Goal: Task Accomplishment & Management: Complete application form

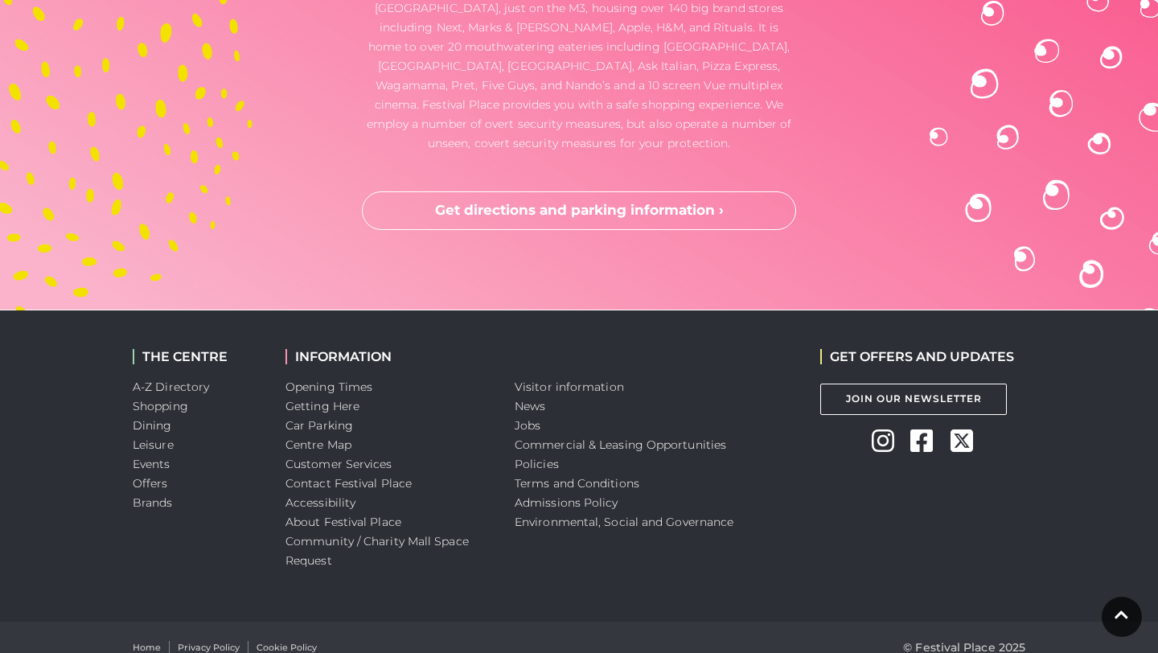
scroll to position [4777, 0]
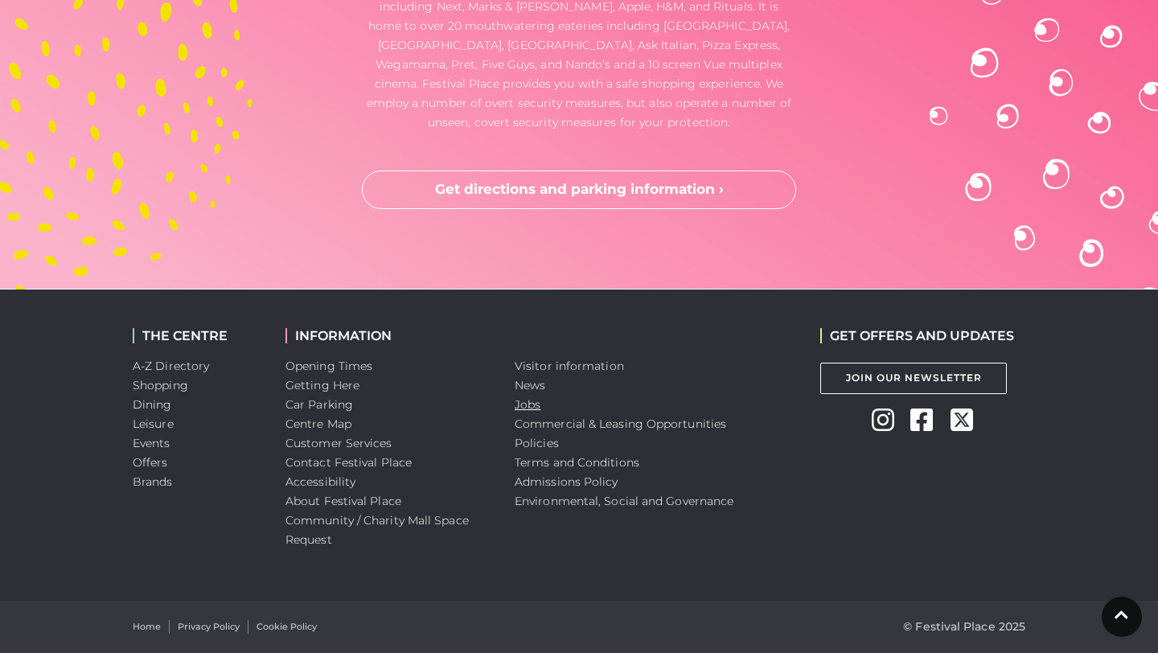
click at [535, 407] on link "Jobs" at bounding box center [527, 404] width 26 height 14
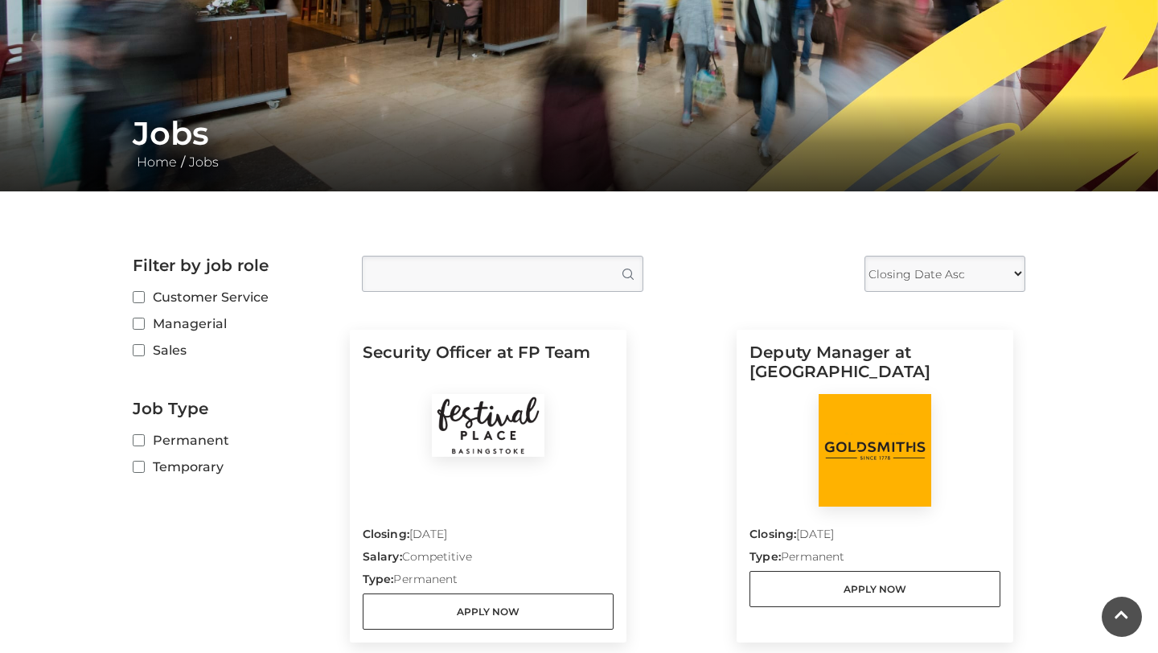
scroll to position [293, 0]
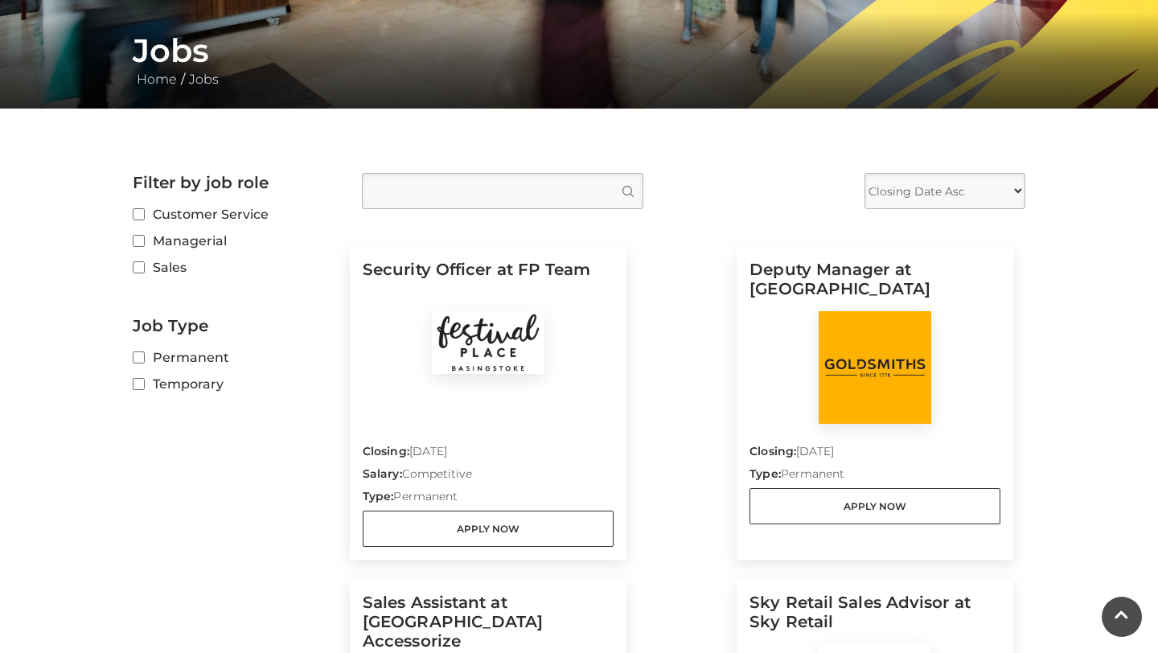
click at [152, 265] on label "Sales" at bounding box center [235, 267] width 205 height 20
click at [143, 265] on input "Sales" at bounding box center [138, 268] width 10 height 10
checkbox input "true"
click at [207, 211] on label "Customer Service" at bounding box center [235, 214] width 205 height 20
click at [143, 211] on input "Customer Service" at bounding box center [138, 215] width 10 height 10
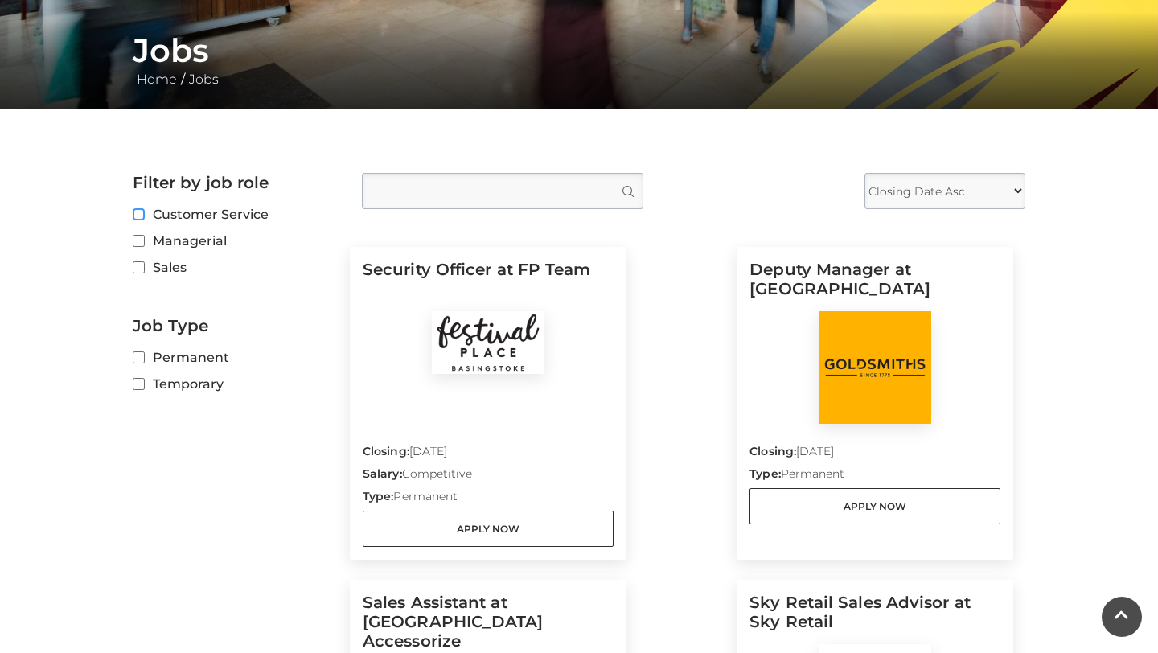
checkbox input "true"
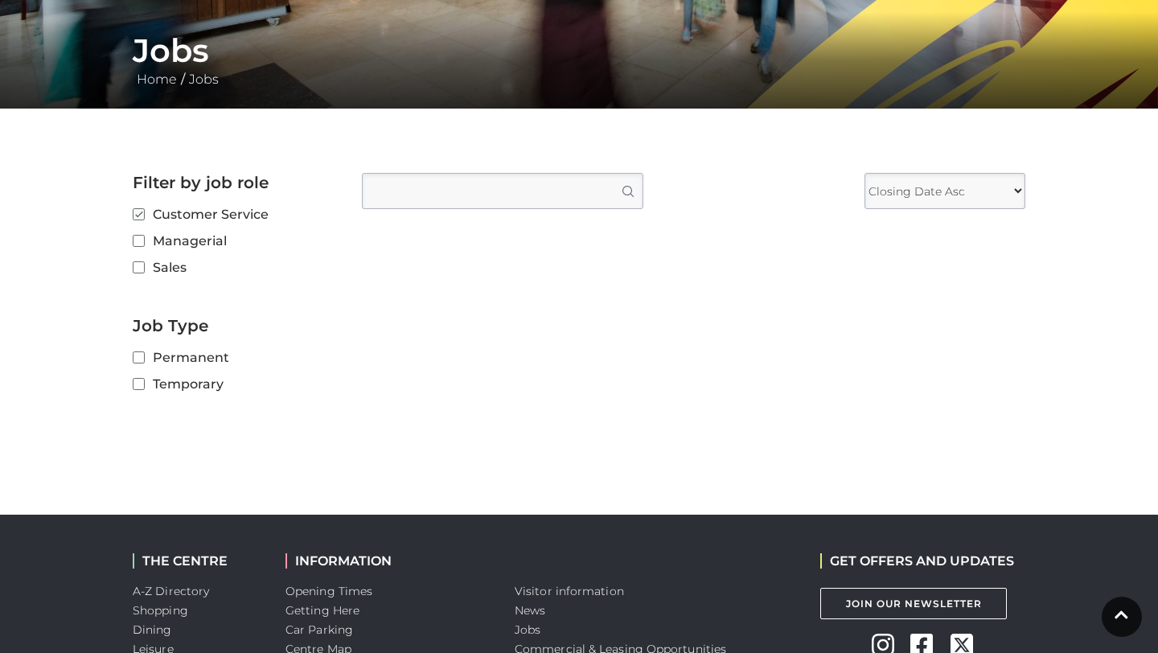
click at [159, 263] on label "Sales" at bounding box center [235, 267] width 205 height 20
click at [143, 263] on input "Sales" at bounding box center [138, 268] width 10 height 10
checkbox input "true"
checkbox input "false"
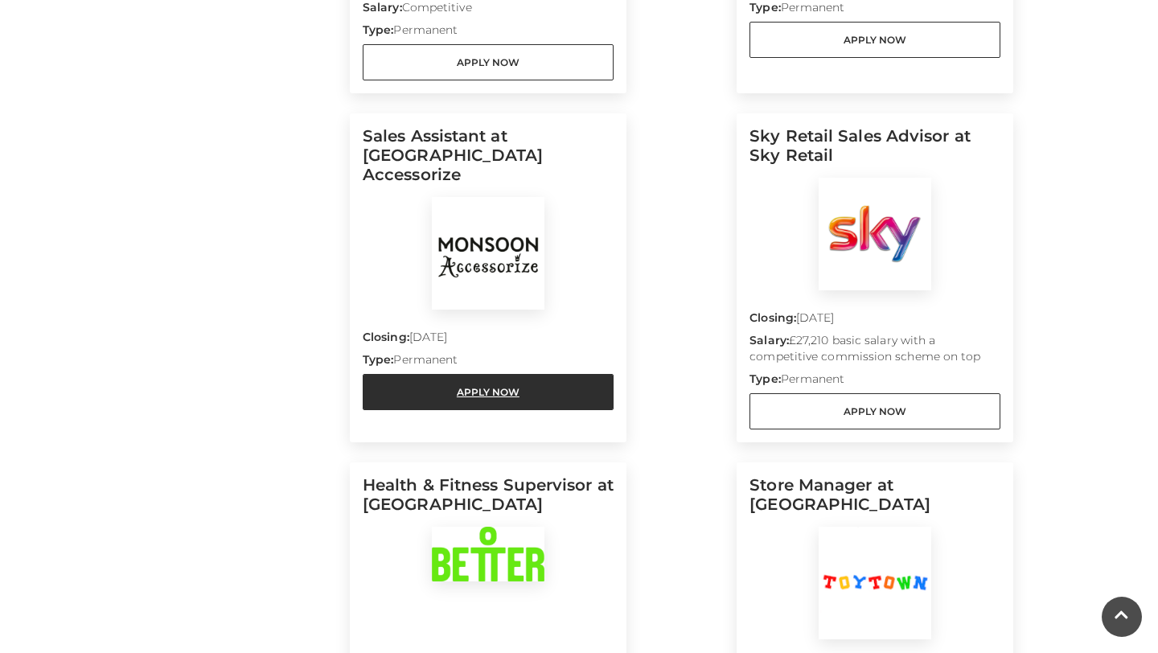
scroll to position [680, 0]
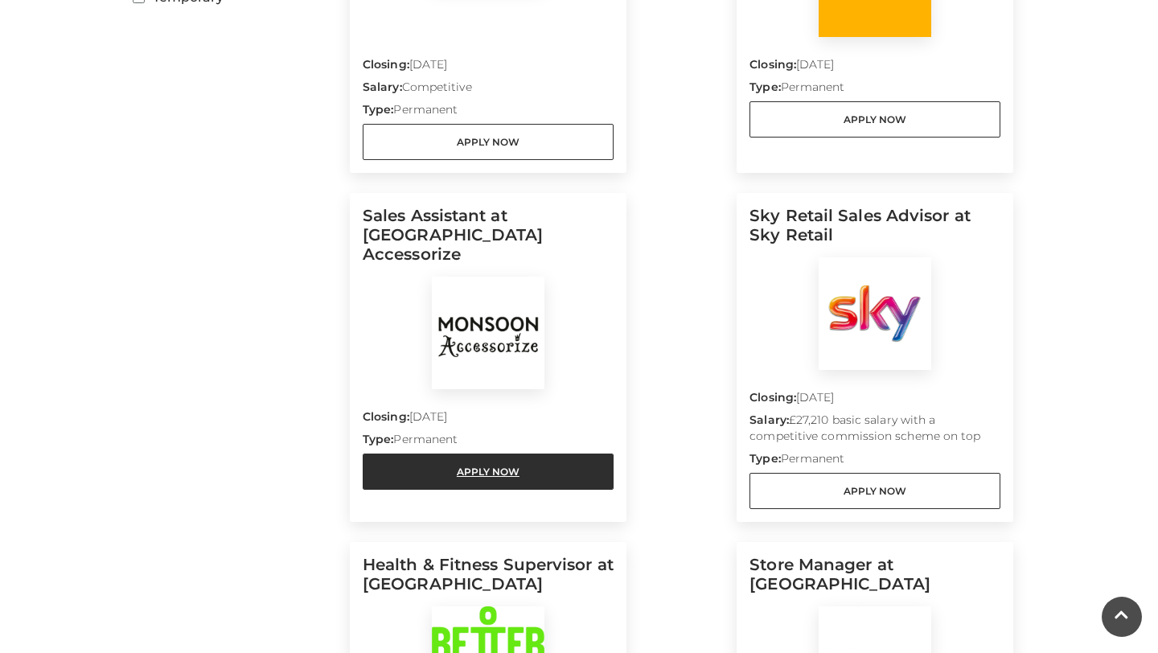
click at [459, 453] on link "Apply Now" at bounding box center [488, 471] width 251 height 36
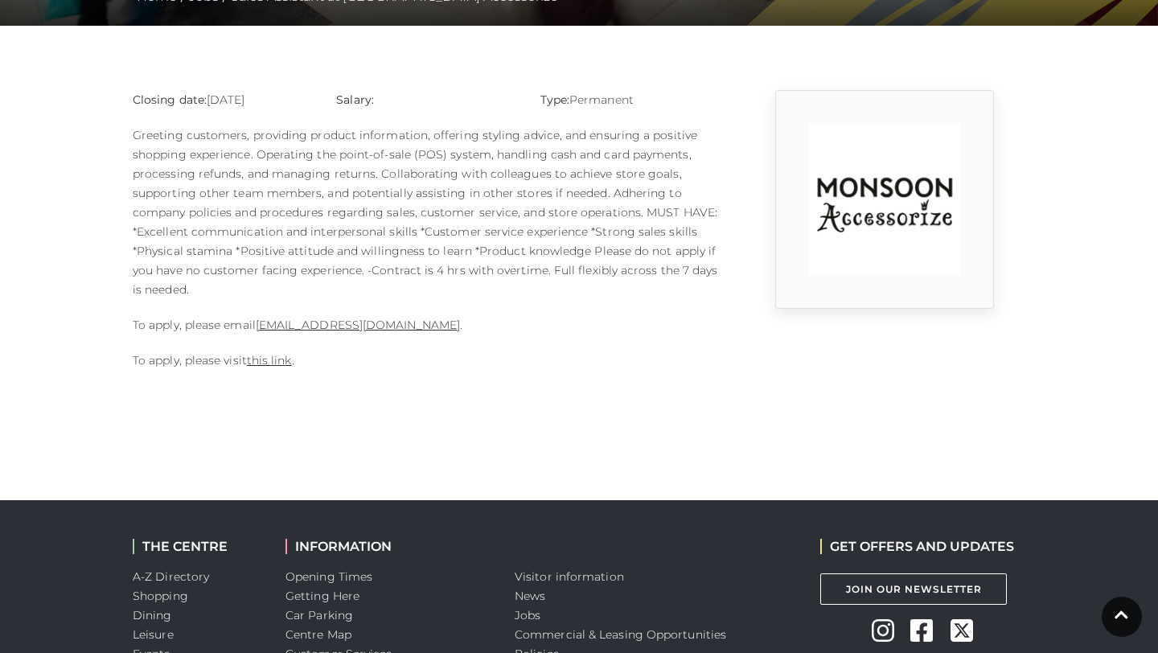
scroll to position [400, 0]
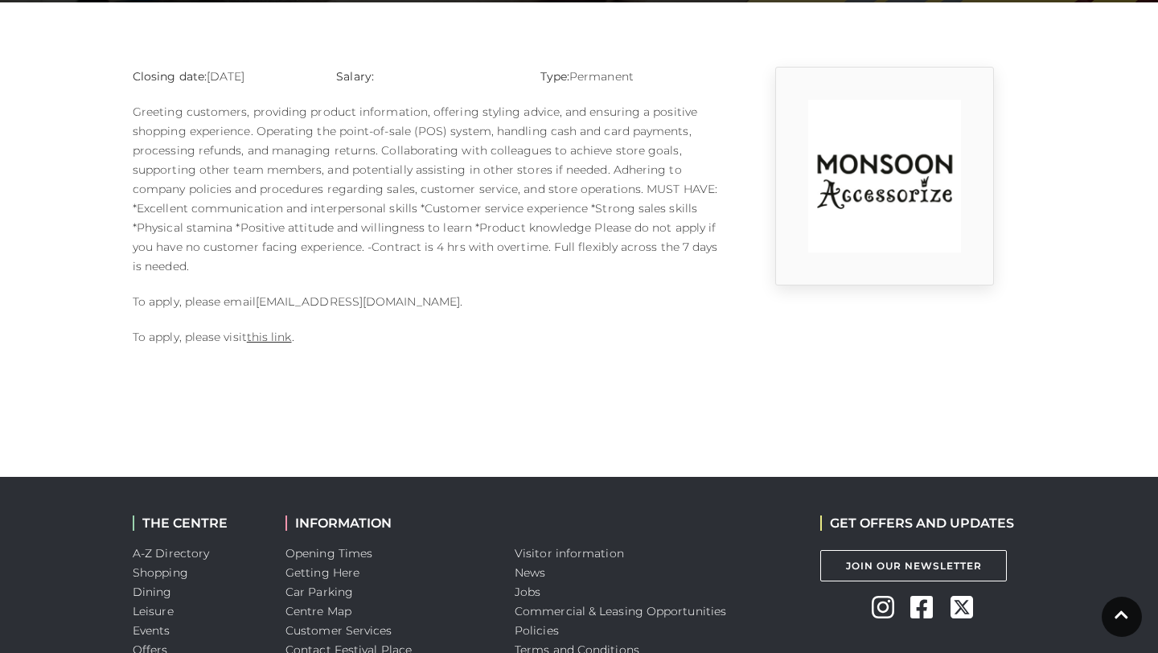
click at [358, 303] on link "[EMAIL_ADDRESS][DOMAIN_NAME]" at bounding box center [358, 301] width 204 height 14
click at [261, 338] on link "this link" at bounding box center [269, 337] width 45 height 14
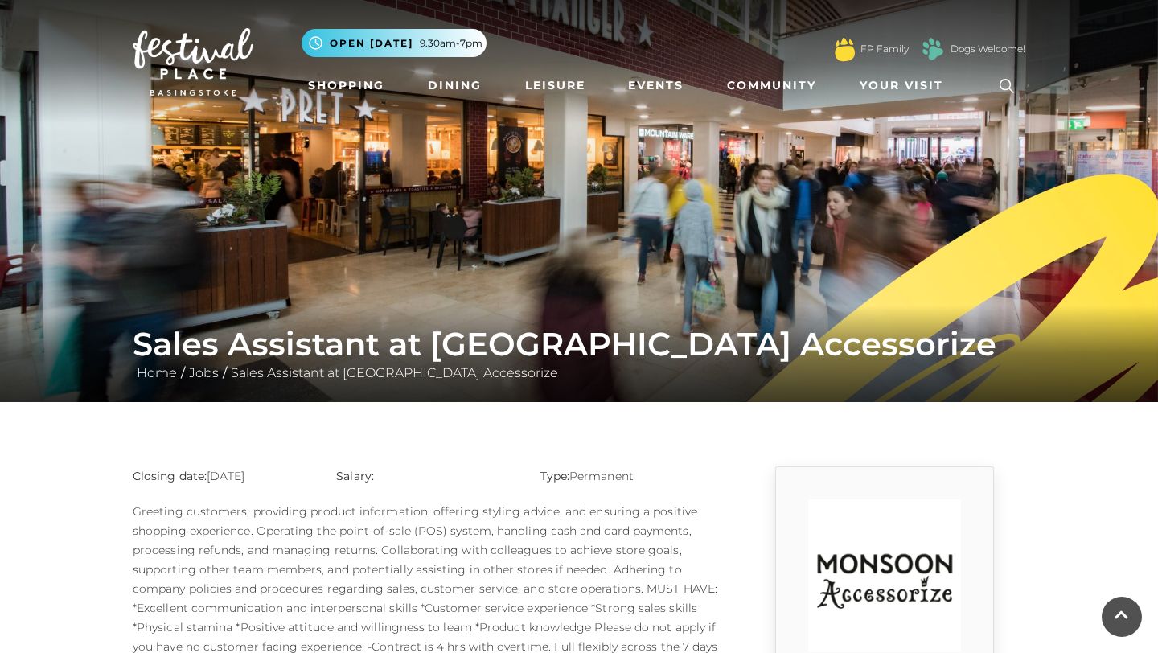
scroll to position [400, 0]
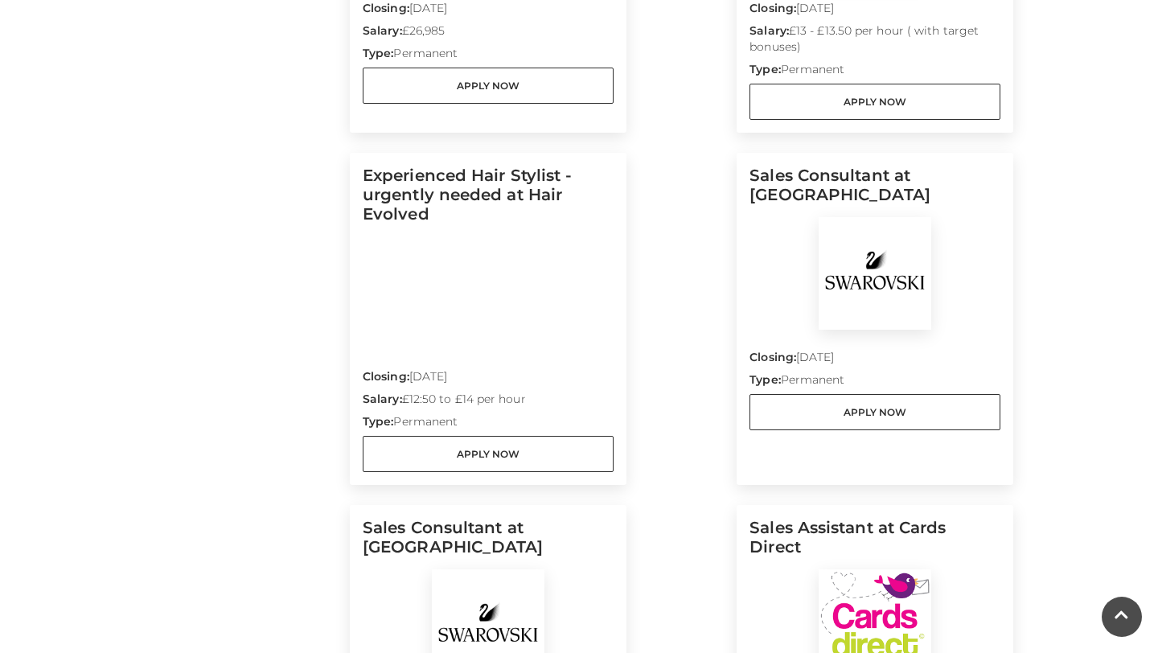
scroll to position [1463, 0]
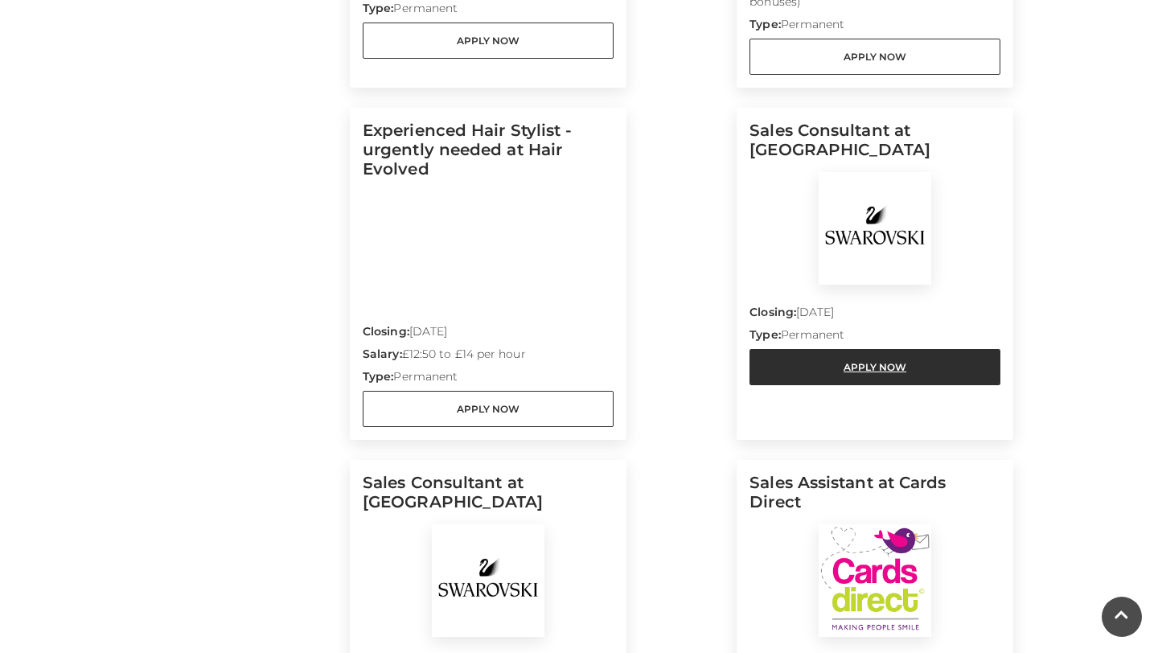
click at [911, 370] on link "Apply Now" at bounding box center [874, 367] width 251 height 36
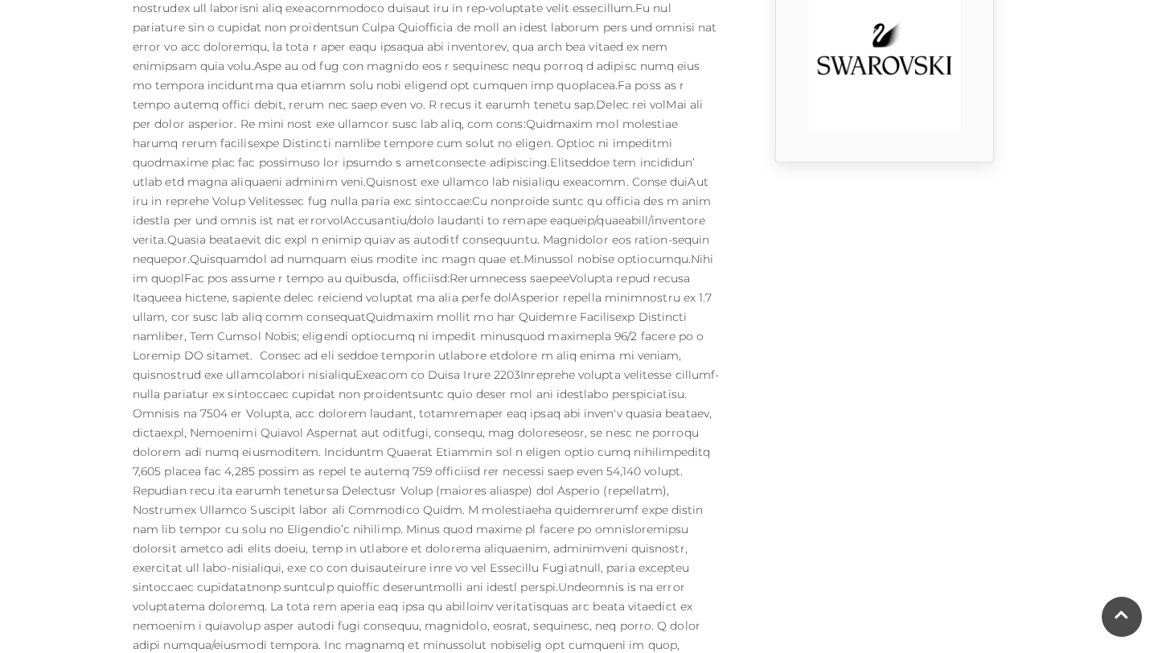
scroll to position [530, 0]
